Goal: Find specific page/section: Find specific page/section

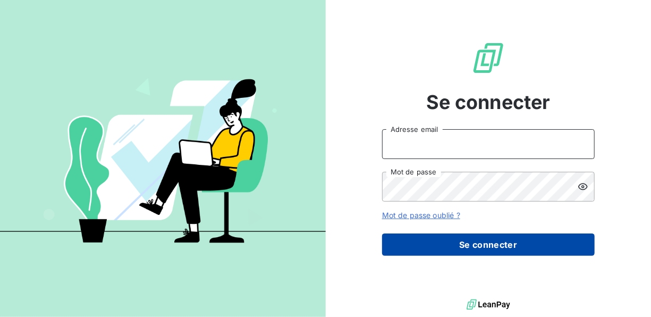
type input "[EMAIL_ADDRESS][DOMAIN_NAME]"
click at [427, 240] on button "Se connecter" at bounding box center [488, 244] width 213 height 22
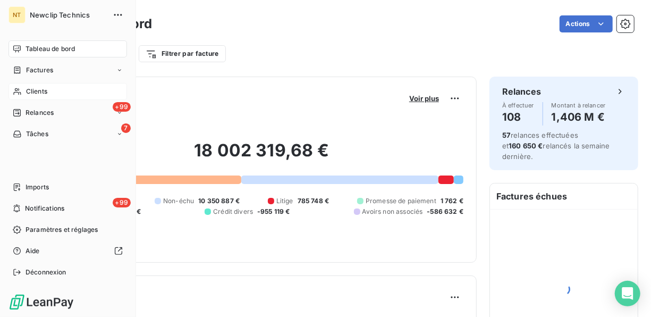
click at [54, 98] on div "Clients" at bounding box center [68, 91] width 119 height 17
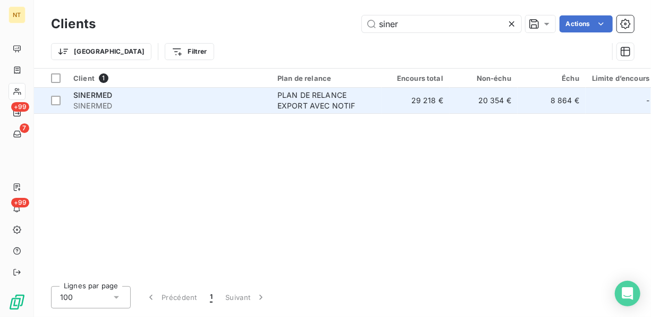
type input "siner"
click at [100, 91] on span "SINERMED" at bounding box center [92, 94] width 39 height 9
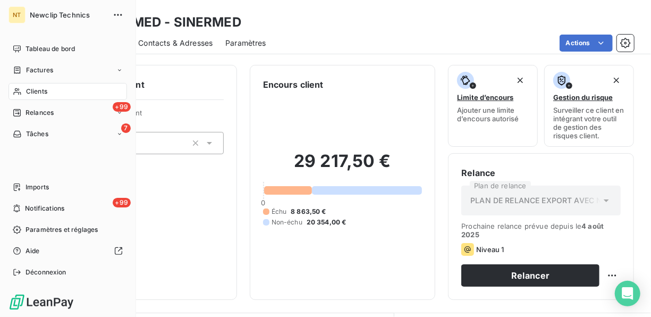
click at [40, 94] on span "Clients" at bounding box center [36, 92] width 21 height 10
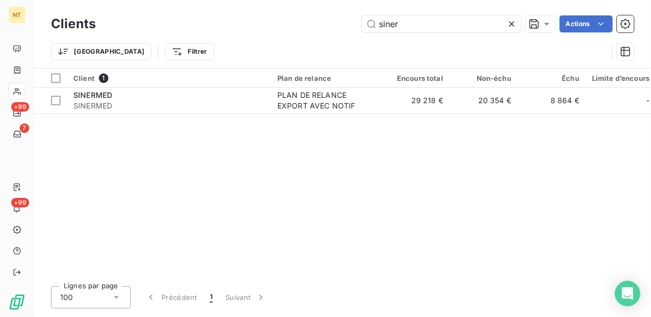
drag, startPoint x: 476, startPoint y: 27, endPoint x: 343, endPoint y: 37, distance: 133.3
click at [343, 37] on div "Clients siner Actions Trier Filtrer" at bounding box center [342, 40] width 583 height 55
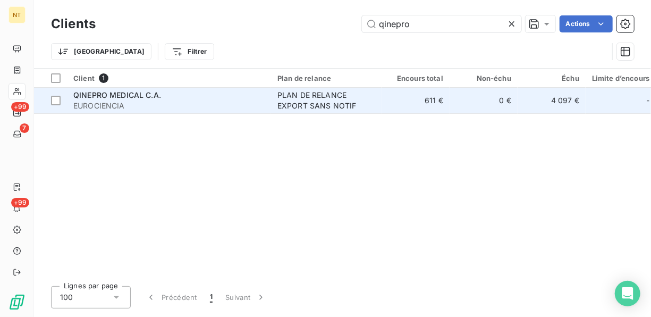
type input "qinepro"
click at [144, 101] on span "EUROCIENCIA" at bounding box center [168, 105] width 191 height 11
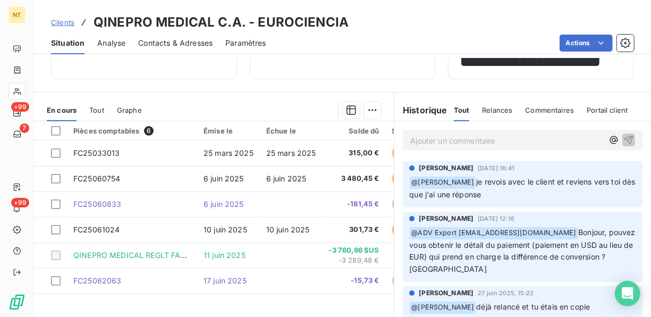
scroll to position [213, 0]
